Goal: Book appointment/travel/reservation

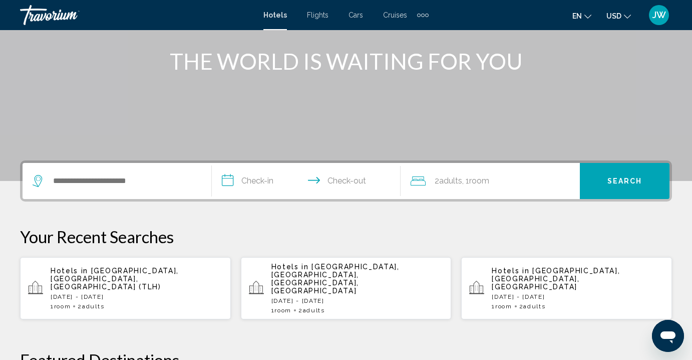
scroll to position [126, 0]
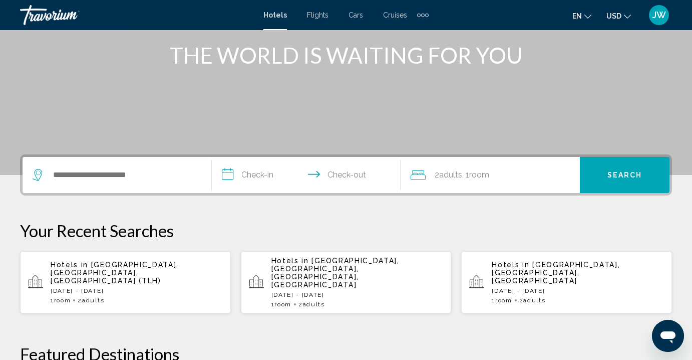
click at [89, 271] on p "Hotels in [GEOGRAPHIC_DATA], [GEOGRAPHIC_DATA], [GEOGRAPHIC_DATA] (TLH)" at bounding box center [137, 272] width 172 height 24
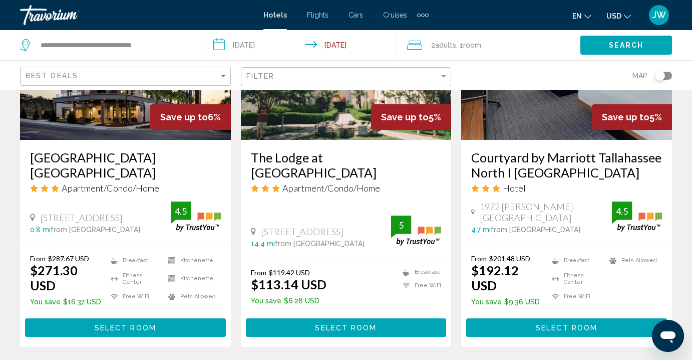
scroll to position [1382, 0]
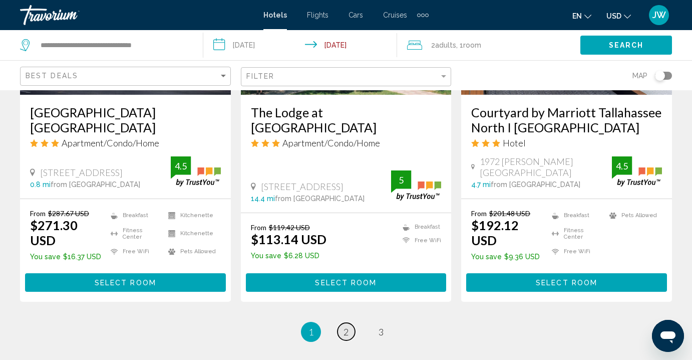
click at [343, 326] on span "2" at bounding box center [345, 331] width 5 height 11
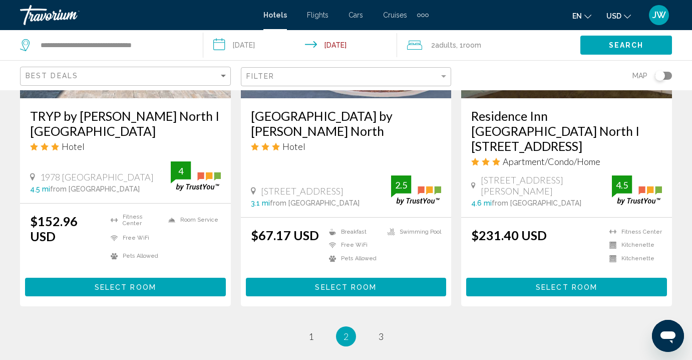
scroll to position [1367, 0]
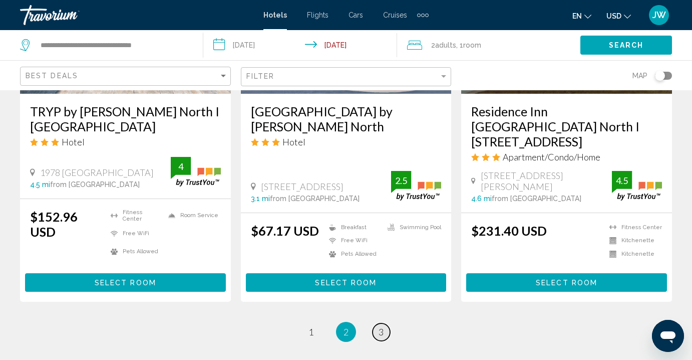
click at [381, 326] on span "3" at bounding box center [381, 331] width 5 height 11
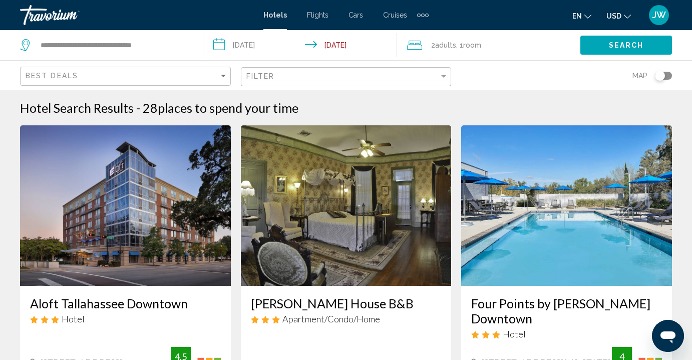
click at [424, 15] on div "Extra navigation items" at bounding box center [423, 16] width 4 height 4
click at [399, 33] on span "Activities" at bounding box center [407, 34] width 28 height 8
